Goal: Task Accomplishment & Management: Manage account settings

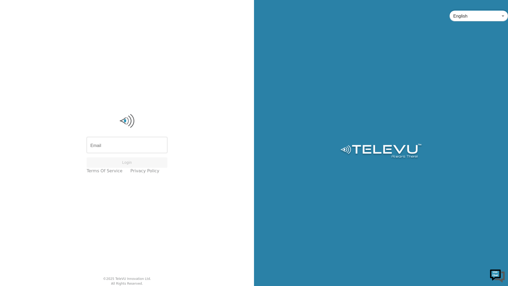
click at [322, 211] on div "English en ​" at bounding box center [381, 143] width 254 height 286
click at [128, 147] on input "Email" at bounding box center [127, 145] width 81 height 15
type input "tracy.macisaac@novascotia.ca"
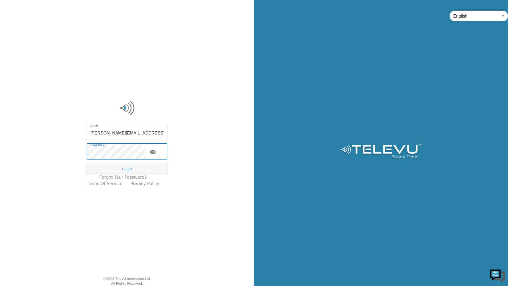
click at [159, 133] on input "tracy.macisaac@novascotia.ca" at bounding box center [127, 132] width 81 height 15
drag, startPoint x: 161, startPoint y: 132, endPoint x: 130, endPoint y: 132, distance: 30.6
click at [130, 132] on input "tracy.macisaac@novascotia.ca" at bounding box center [127, 132] width 81 height 15
type input "tracy.macisaac@nshealth.ca"
click at [80, 146] on div "Email tracy.macisaac@nshealth.ca Email Password Password Login Forgot your pass…" at bounding box center [127, 143] width 254 height 286
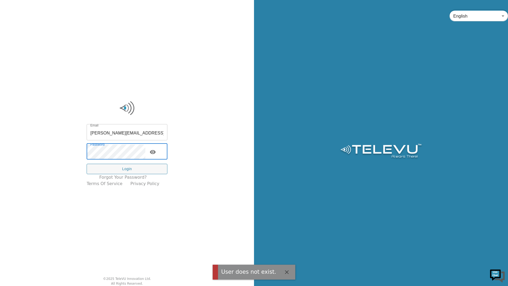
click at [284, 269] on icon "button" at bounding box center [287, 272] width 6 height 6
click at [66, 154] on div "Email tracy.macisaac@nshealth.ca Email Password Password Login Forgot your pass…" at bounding box center [127, 143] width 254 height 286
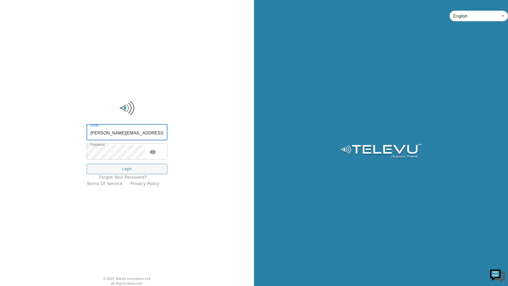
drag, startPoint x: 154, startPoint y: 132, endPoint x: 66, endPoint y: 131, distance: 88.0
click at [66, 131] on div "Email tracy.macisaac@nshealth.ca Email Password Password Login Forgot your pass…" at bounding box center [127, 143] width 254 height 286
click at [38, 149] on div "Email tracy.macisaac@nshealth.ca Email Password Password Login Forgot your pass…" at bounding box center [127, 143] width 254 height 286
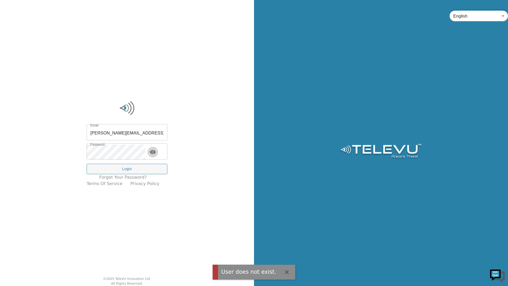
click at [156, 153] on icon "toggle password visibility" at bounding box center [153, 152] width 6 height 6
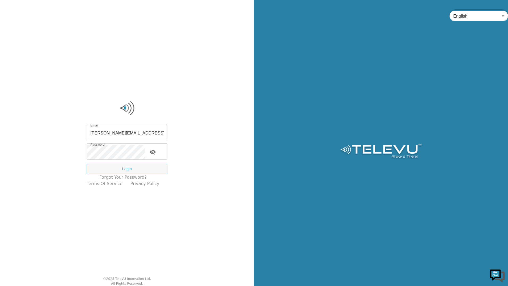
click at [246, 212] on div "Email tracy.macisaac@nshealth.ca Email Password Password Login Forgot your pass…" at bounding box center [127, 143] width 254 height 286
click at [169, 230] on div "Email tracy.macisaac@nshealth.ca Email Password Password Login Forgot your pass…" at bounding box center [127, 143] width 254 height 286
click at [156, 152] on icon "toggle password visibility" at bounding box center [153, 152] width 6 height 6
click at [171, 227] on div "Email tracy.macisaac@nshealth.ca Email Password Password Login Forgot your pass…" at bounding box center [127, 143] width 254 height 286
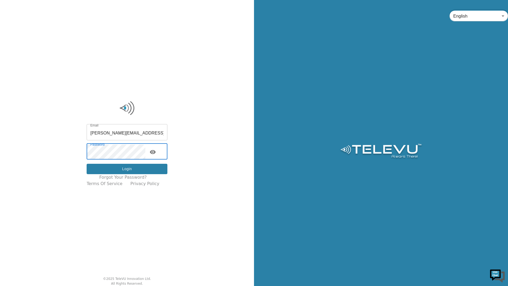
click at [132, 170] on button "Login" at bounding box center [127, 168] width 81 height 10
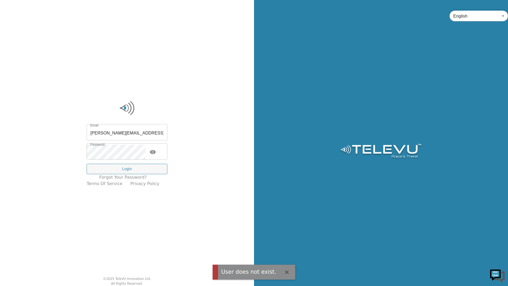
click at [174, 221] on div "Email tracy.macisaac@nshealth.ca Email Password Password Login Forgot your pass…" at bounding box center [127, 143] width 254 height 286
click at [177, 53] on div "Email tracy.macisaac@nshealth.ca Email Password Password Login Forgot your pass…" at bounding box center [127, 143] width 254 height 286
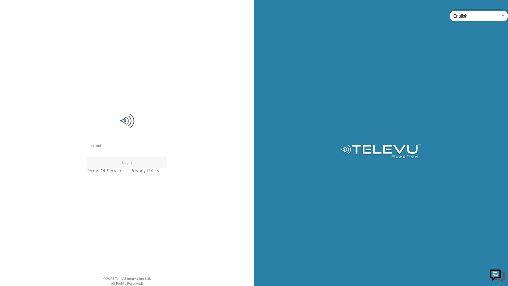
click at [145, 140] on input "Email" at bounding box center [127, 145] width 81 height 15
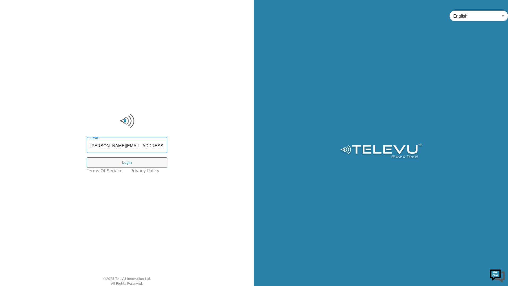
type input "[PERSON_NAME][EMAIL_ADDRESS][PERSON_NAME][DOMAIN_NAME]"
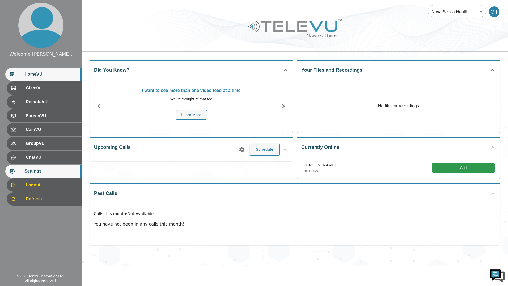
click at [31, 173] on span "Settings" at bounding box center [50, 171] width 53 height 6
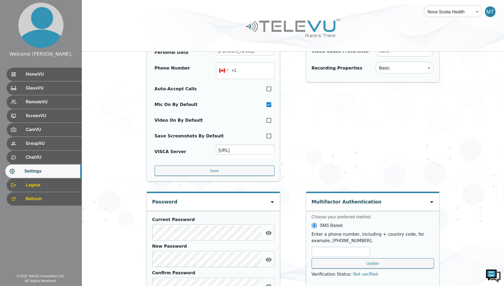
scroll to position [133, 0]
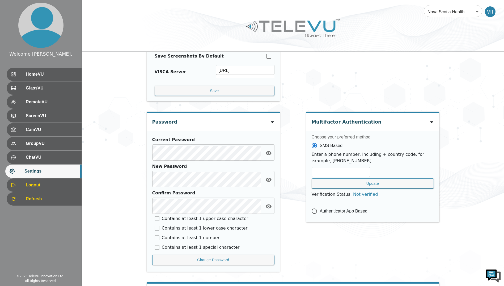
click at [241, 77] on div "Video Settings Default Resolution High Definition (720p) HD ​ Video Codec Prefe…" at bounding box center [373, 13] width 133 height 185
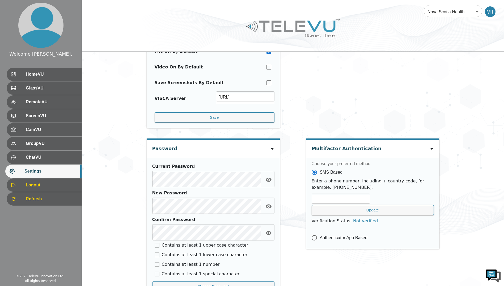
scroll to position [27, 0]
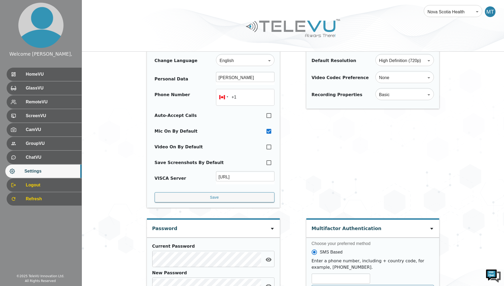
click at [241, 178] on div "Video Settings Default Resolution High Definition (720p) HD ​ Video Codec Prefe…" at bounding box center [373, 120] width 133 height 185
